Goal: Information Seeking & Learning: Learn about a topic

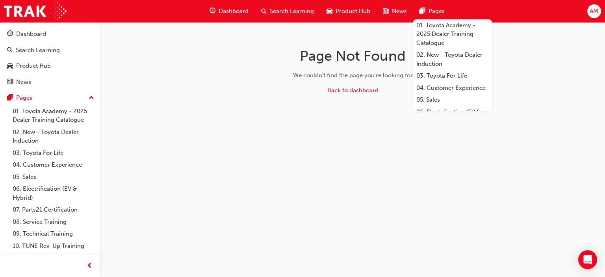
click at [593, 12] on span "AM" at bounding box center [594, 11] width 9 height 9
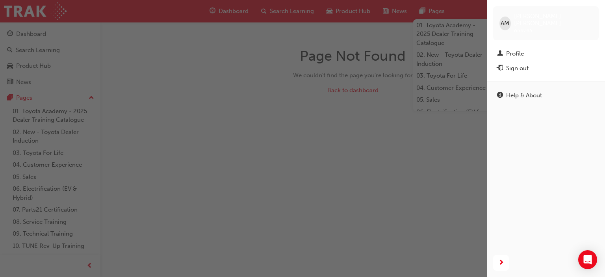
click at [317, 28] on div "button" at bounding box center [243, 138] width 487 height 277
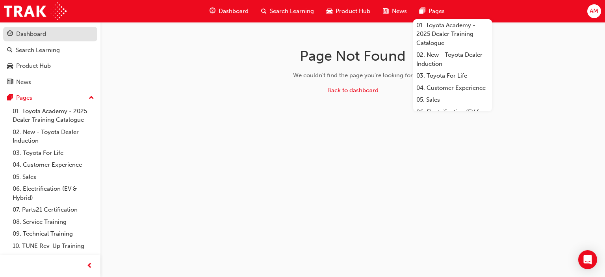
click at [26, 33] on div "Dashboard" at bounding box center [31, 34] width 30 height 9
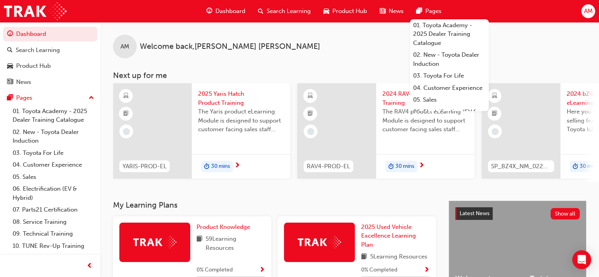
click at [234, 11] on span "Dashboard" at bounding box center [231, 11] width 30 height 9
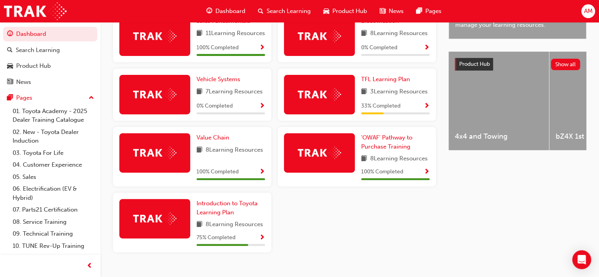
scroll to position [275, 0]
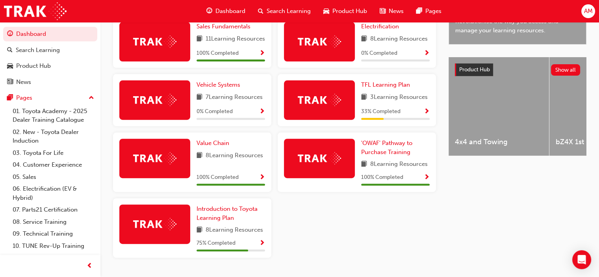
click at [303, 256] on div "Product Knowledge 59 Learning Resources 0 % Completed 2025 Used Vehicle Excelle…" at bounding box center [274, 102] width 329 height 323
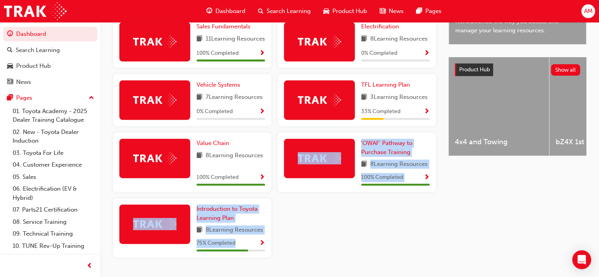
drag, startPoint x: 281, startPoint y: 212, endPoint x: 294, endPoint y: 260, distance: 49.3
click at [294, 260] on div "Product Knowledge 59 Learning Resources 0 % Completed 2025 Used Vehicle Excelle…" at bounding box center [274, 102] width 329 height 323
click at [301, 244] on div "Product Knowledge 59 Learning Resources 0 % Completed 2025 Used Vehicle Excelle…" at bounding box center [274, 102] width 329 height 323
